Goal: Task Accomplishment & Management: Manage account settings

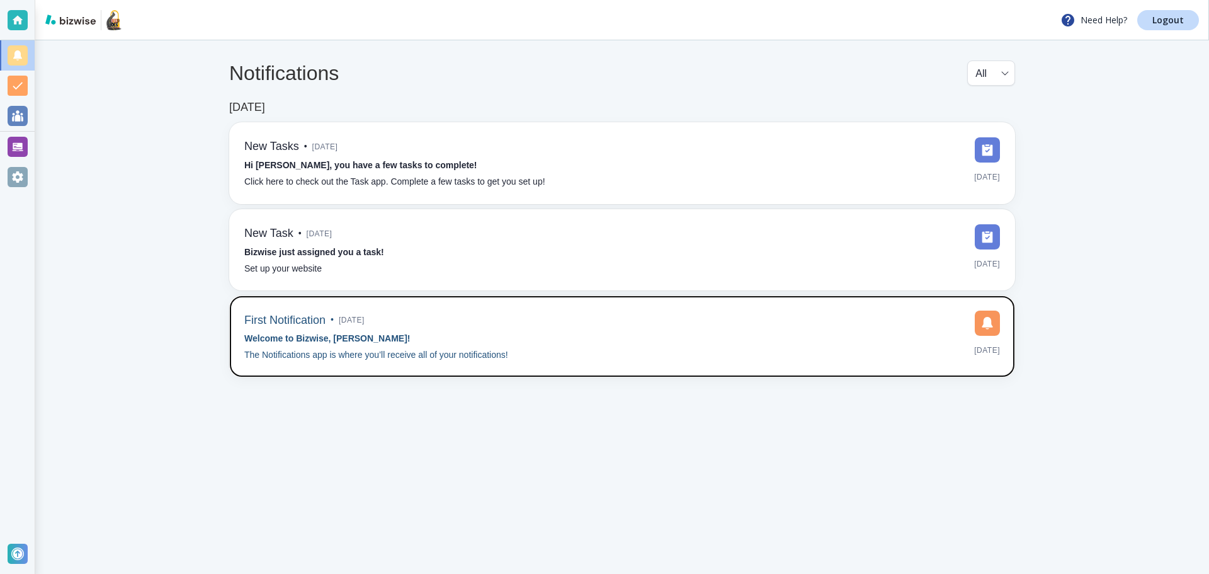
click at [547, 352] on div "First Notification • [DATE] Welcome to Bizwise, [PERSON_NAME]! The Notification…" at bounding box center [622, 336] width 756 height 52
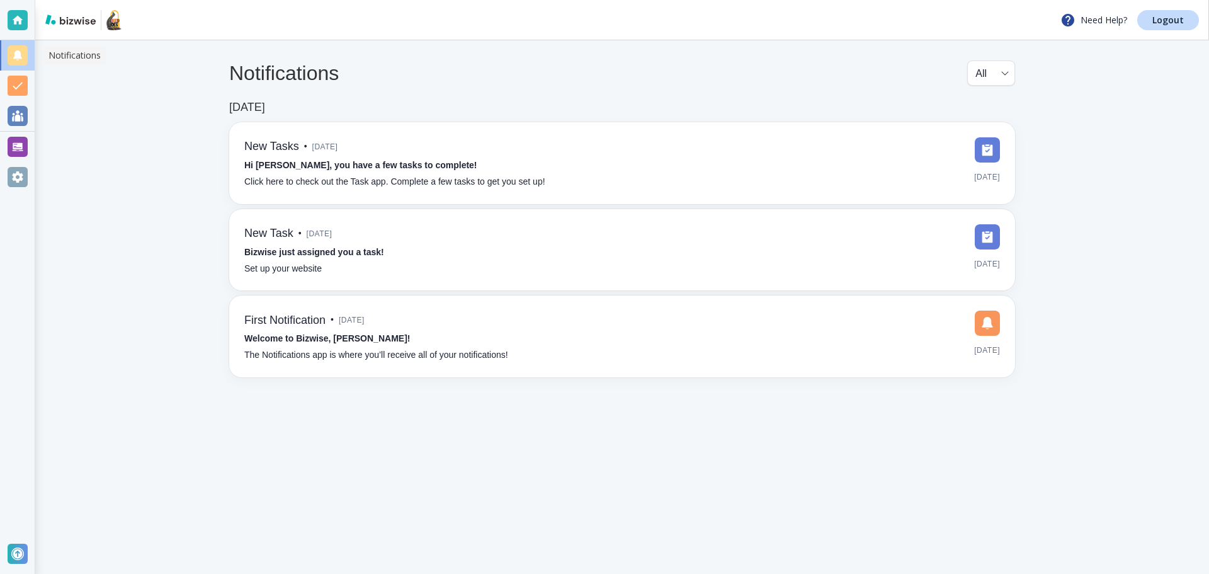
click at [20, 59] on div at bounding box center [18, 55] width 20 height 20
click at [16, 28] on div at bounding box center [18, 20] width 20 height 20
click at [21, 85] on div at bounding box center [18, 86] width 20 height 20
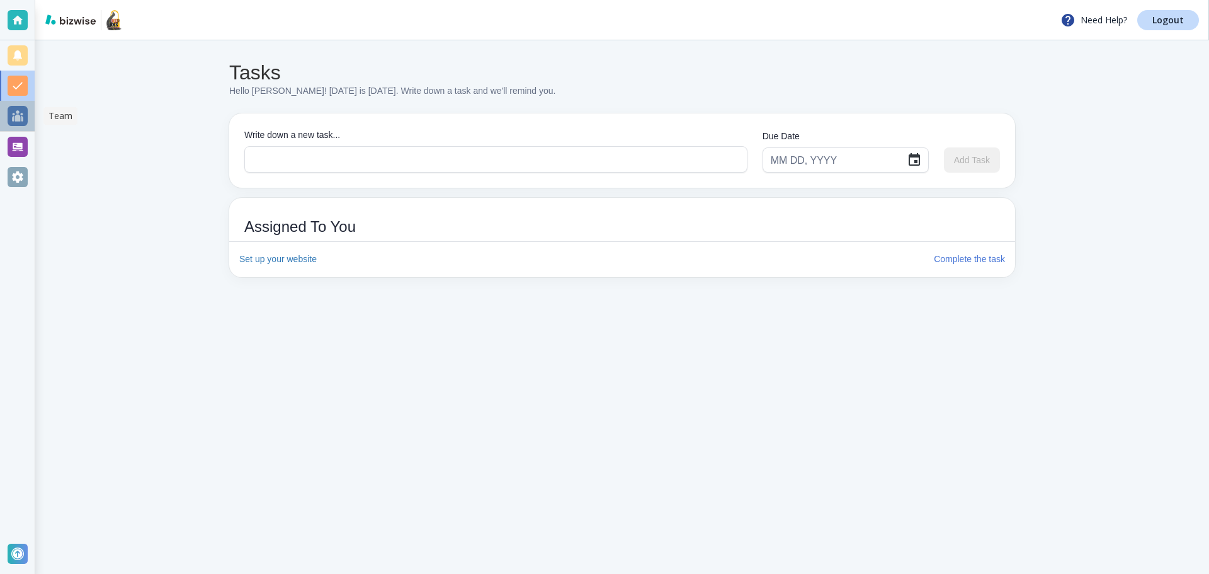
click at [19, 118] on div at bounding box center [18, 116] width 20 height 20
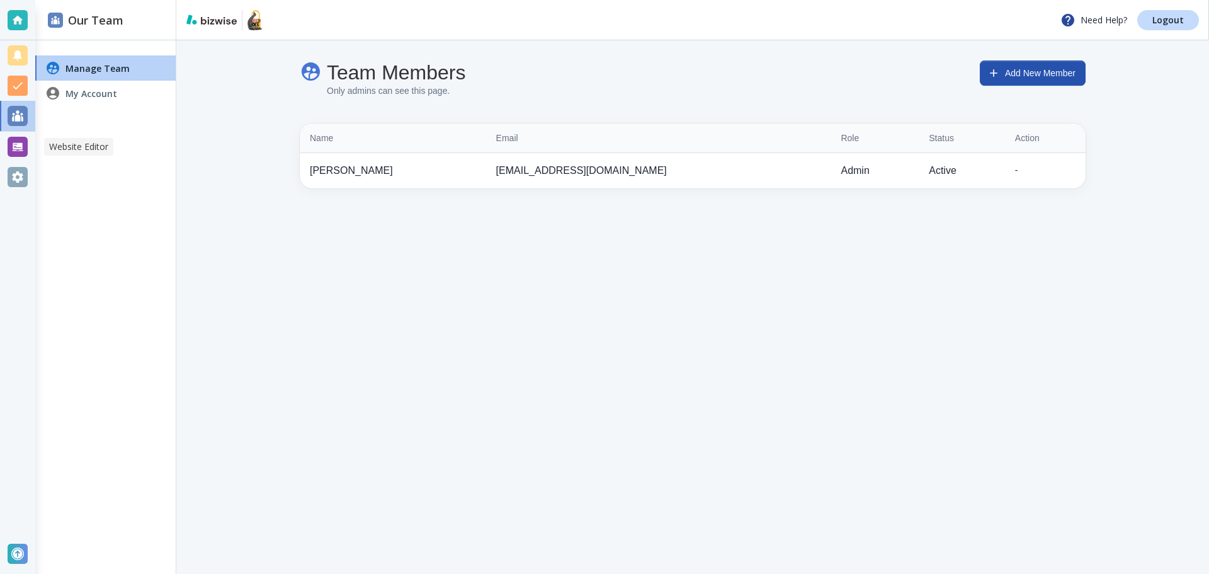
click at [20, 151] on div at bounding box center [18, 147] width 20 height 20
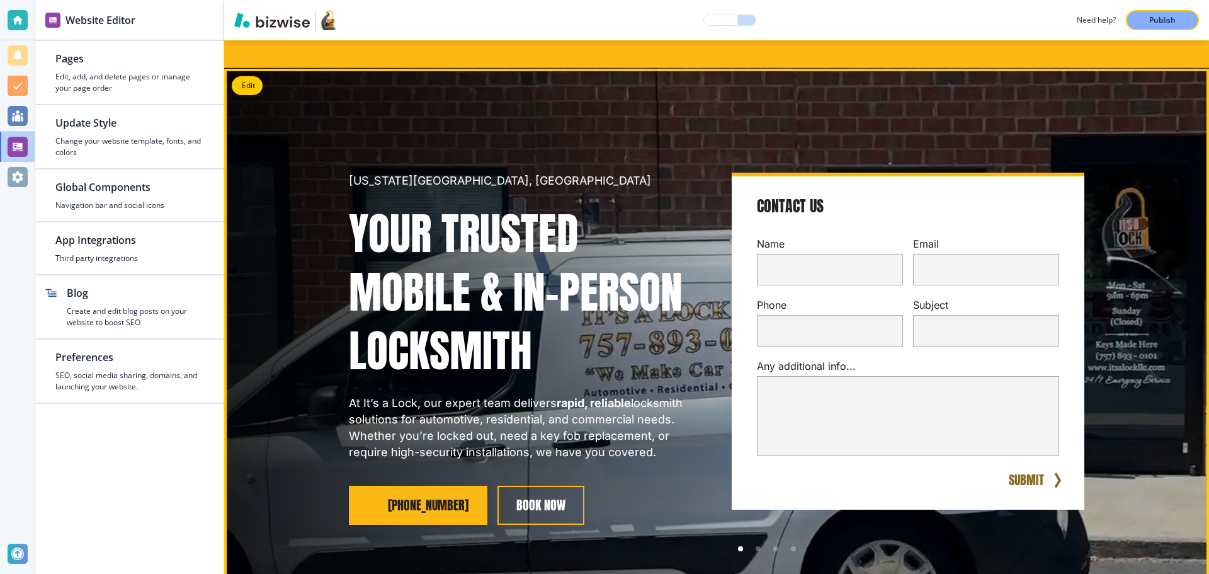
scroll to position [189, 0]
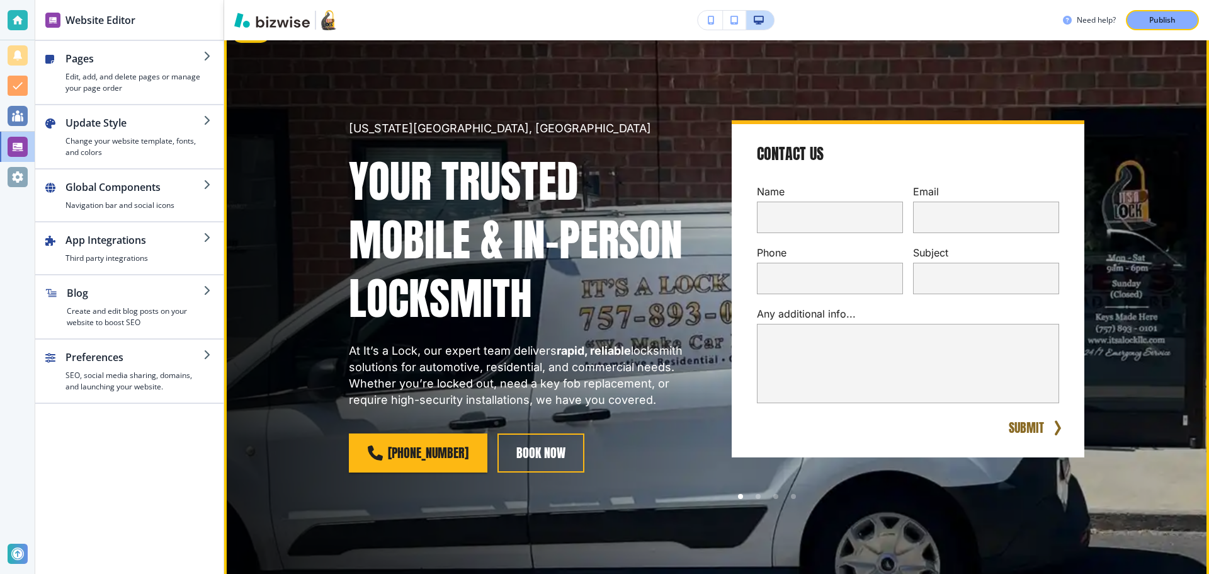
click at [485, 215] on h1 "Your Trusted Mobile & In-Person Locksmith" at bounding box center [525, 240] width 353 height 176
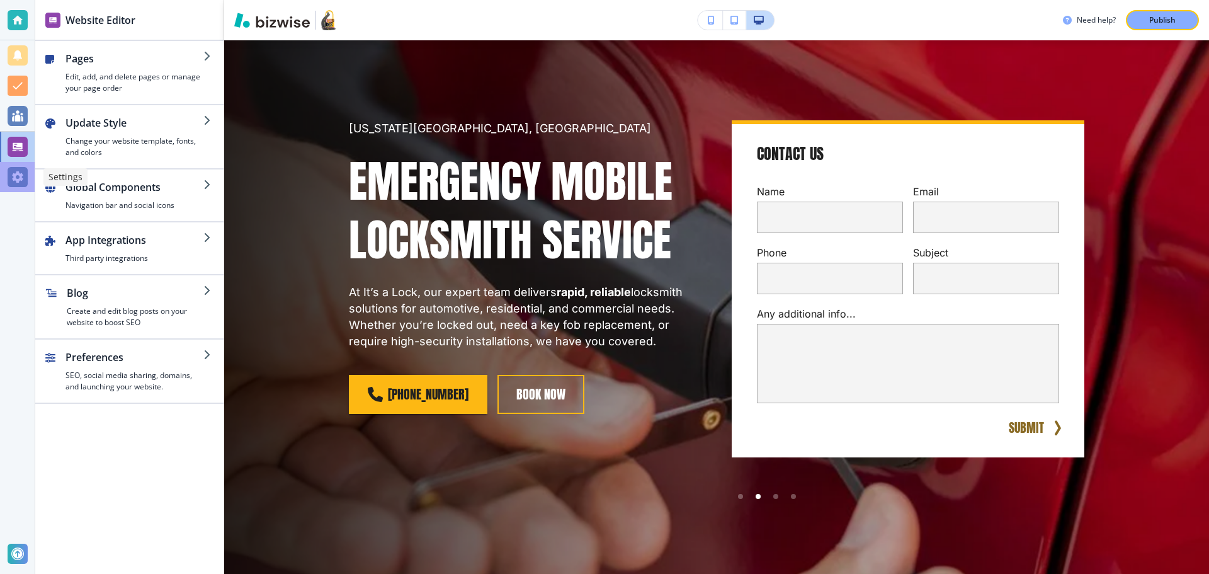
click at [10, 181] on div at bounding box center [18, 177] width 20 height 20
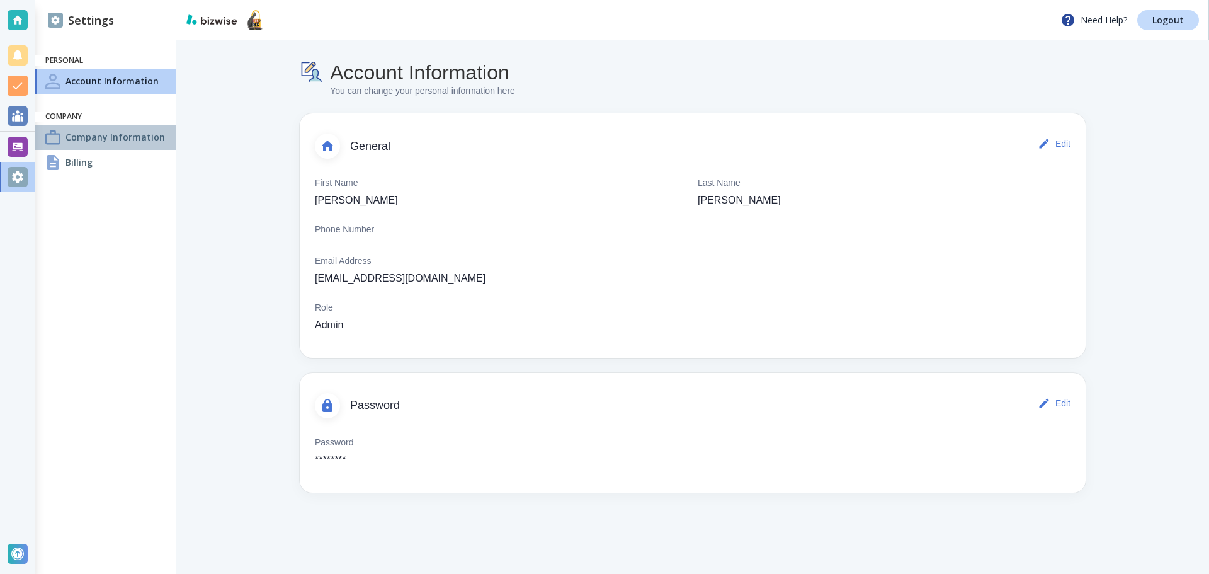
click at [123, 130] on h4 "Company Information" at bounding box center [114, 136] width 99 height 13
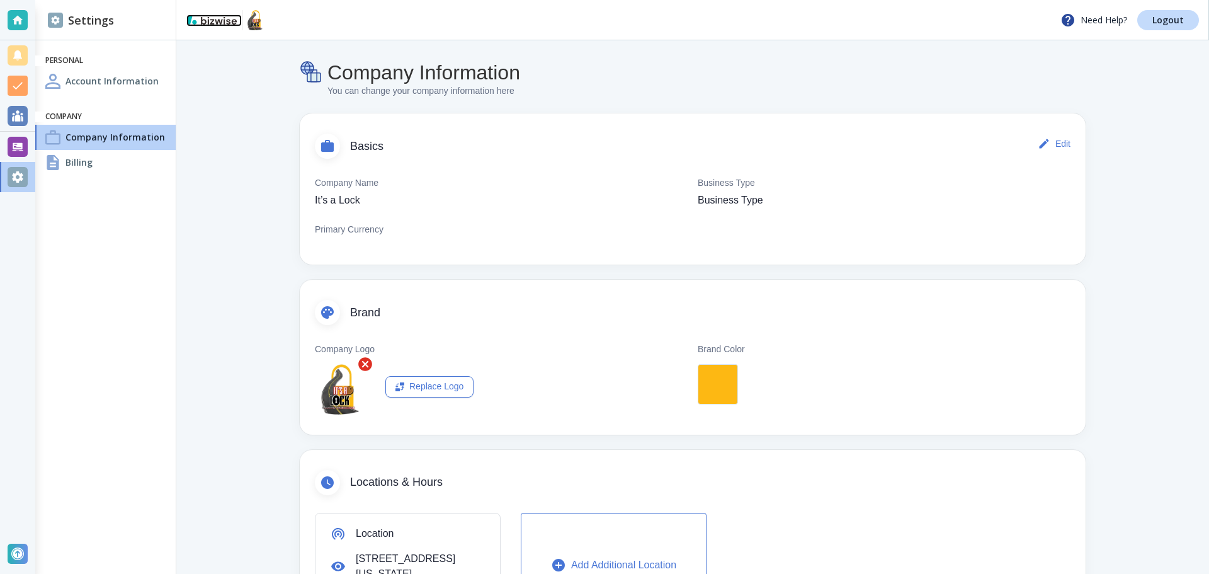
click at [212, 19] on img at bounding box center [211, 19] width 50 height 10
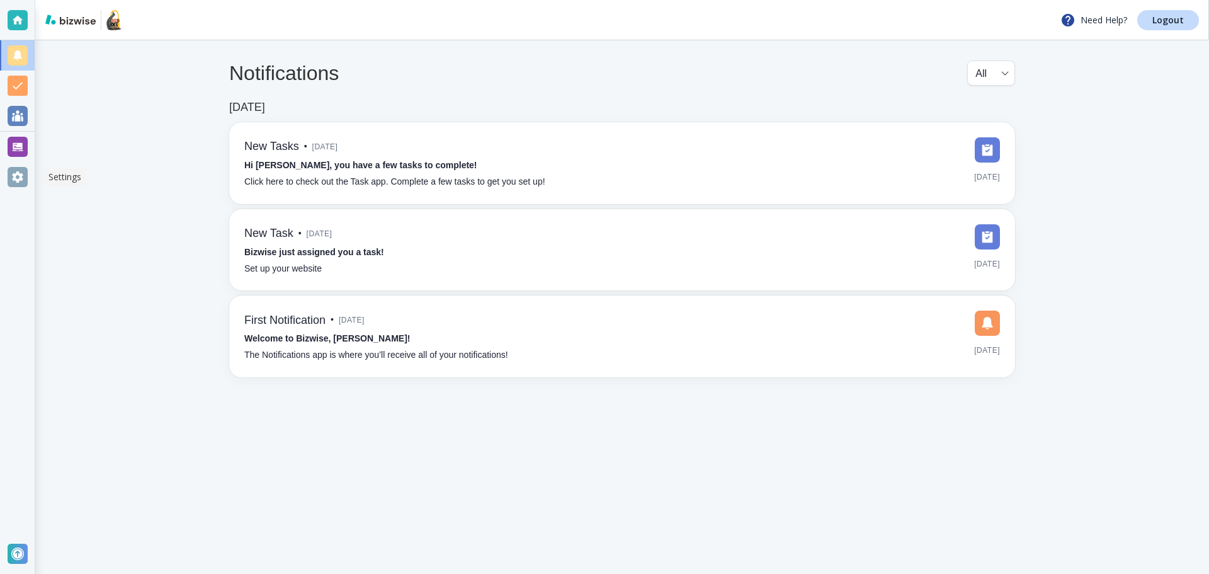
click at [11, 182] on div at bounding box center [18, 177] width 20 height 20
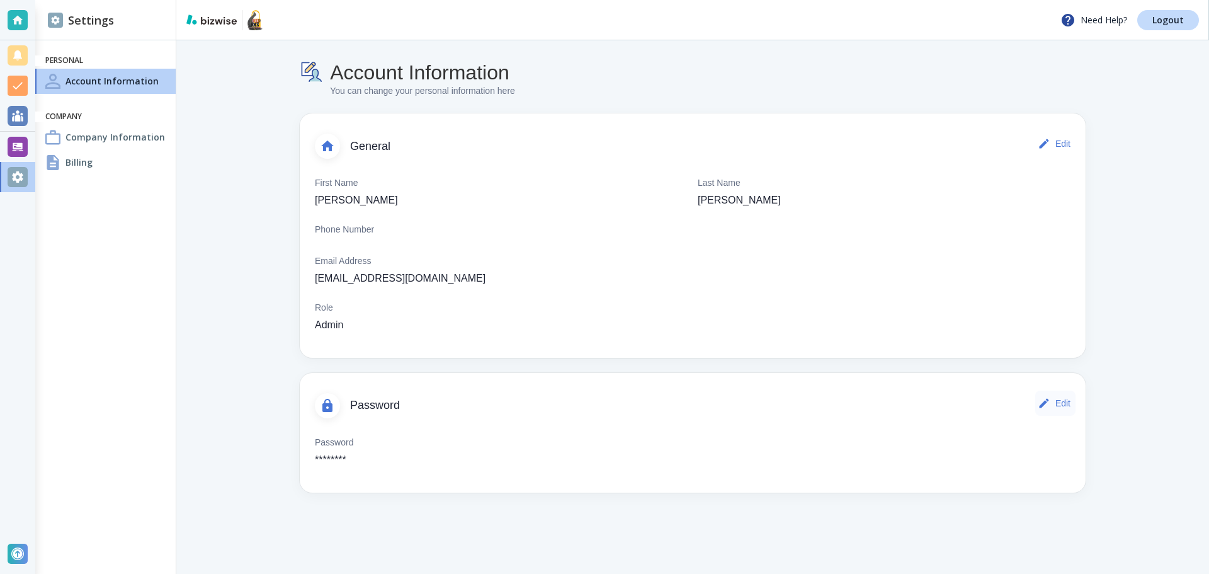
click at [1060, 401] on button "Edit" at bounding box center [1055, 402] width 40 height 25
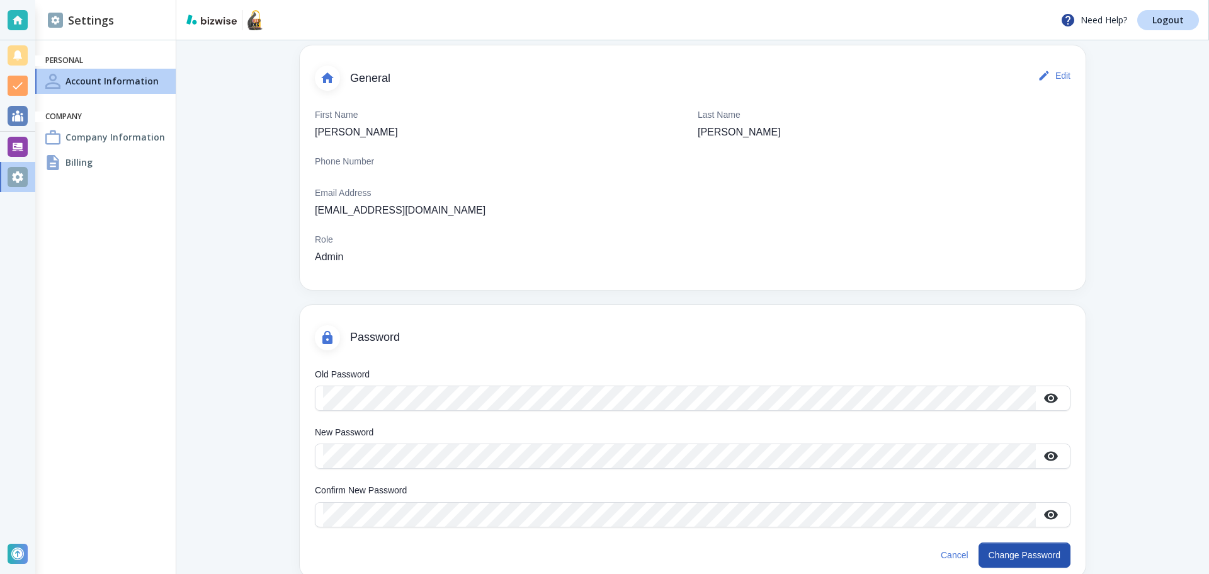
scroll to position [72, 0]
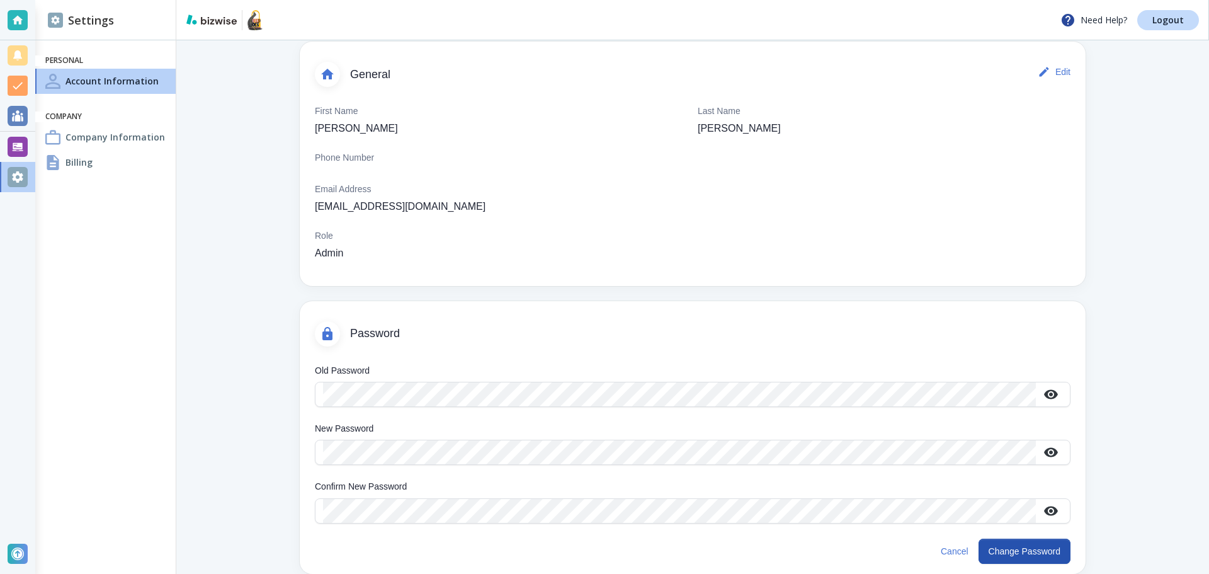
click at [79, 158] on h4 "Billing" at bounding box center [78, 162] width 27 height 13
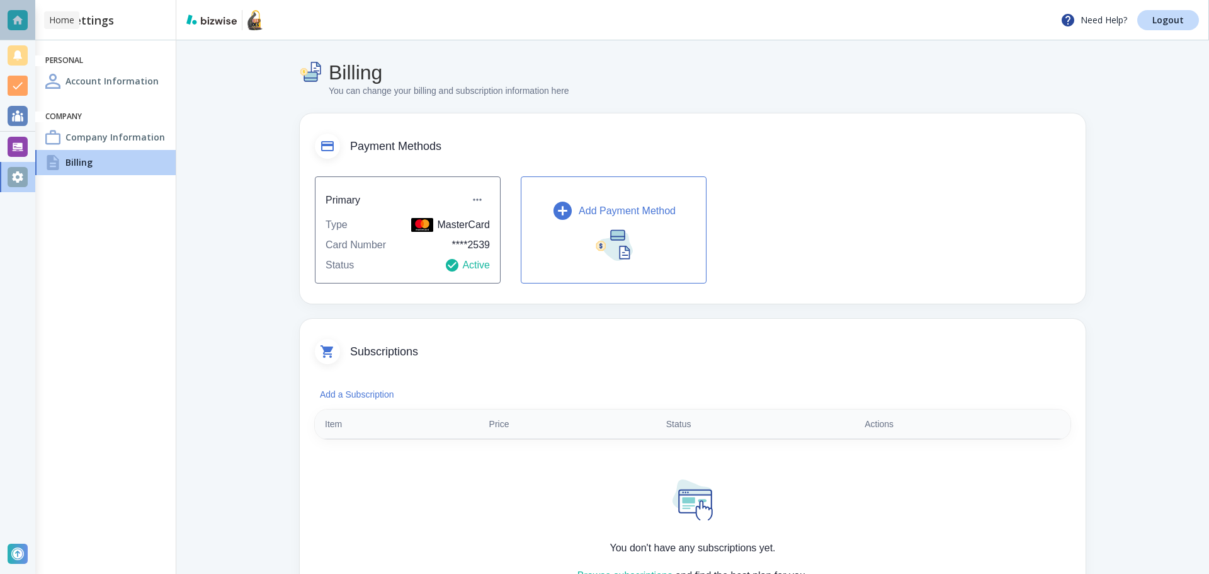
click at [14, 21] on div at bounding box center [18, 20] width 20 height 20
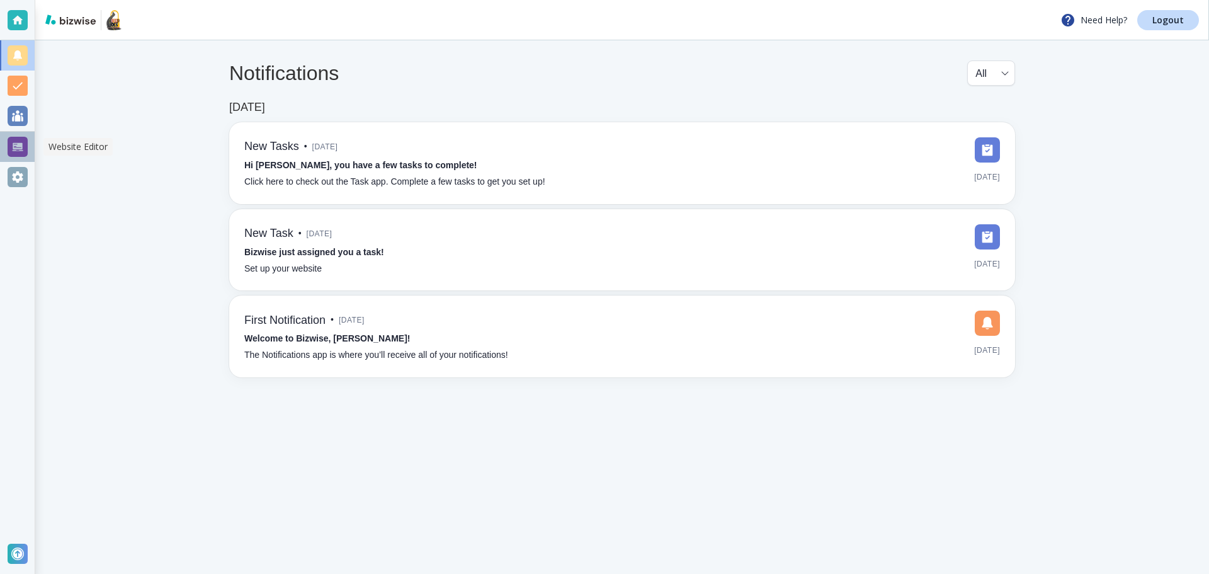
click at [16, 145] on div at bounding box center [18, 147] width 20 height 20
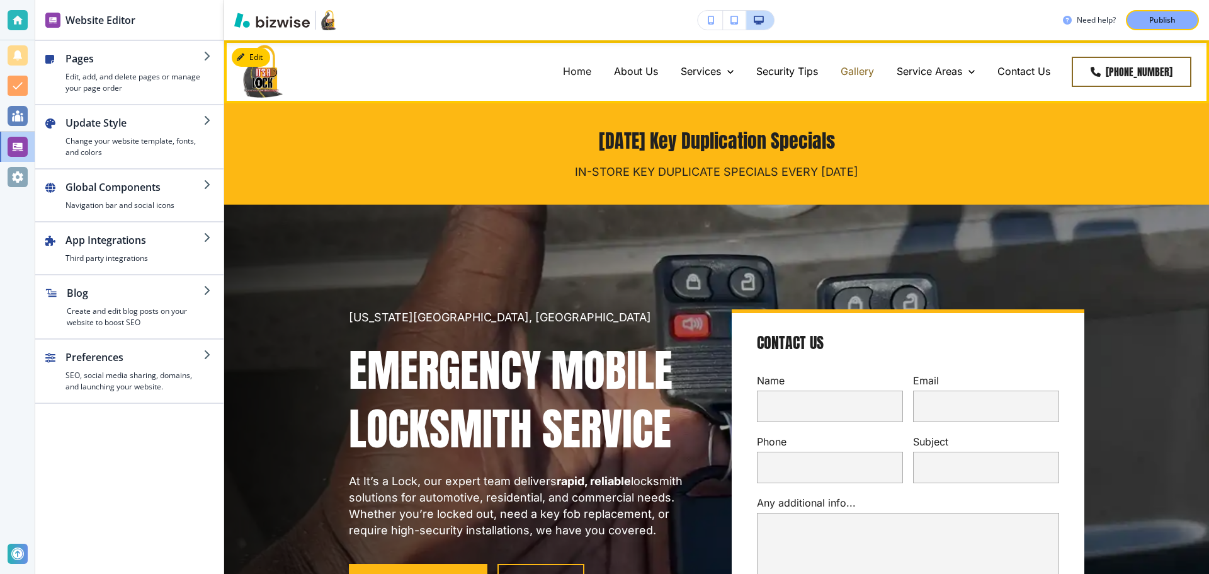
click at [846, 69] on p "Gallery" at bounding box center [857, 71] width 33 height 14
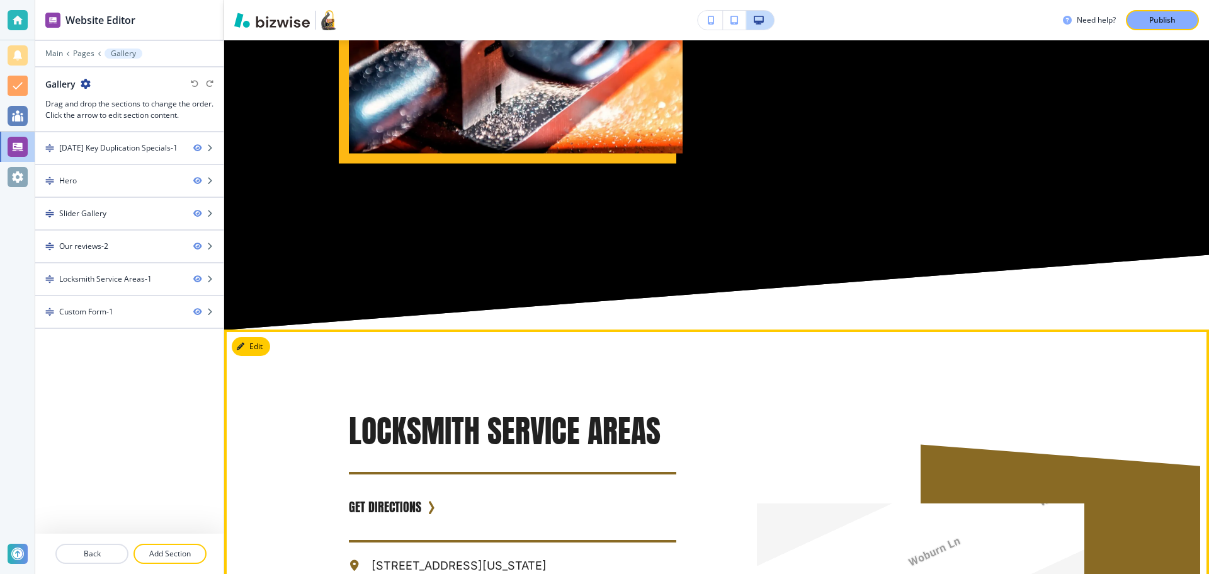
scroll to position [1637, 0]
